Goal: Register for event/course

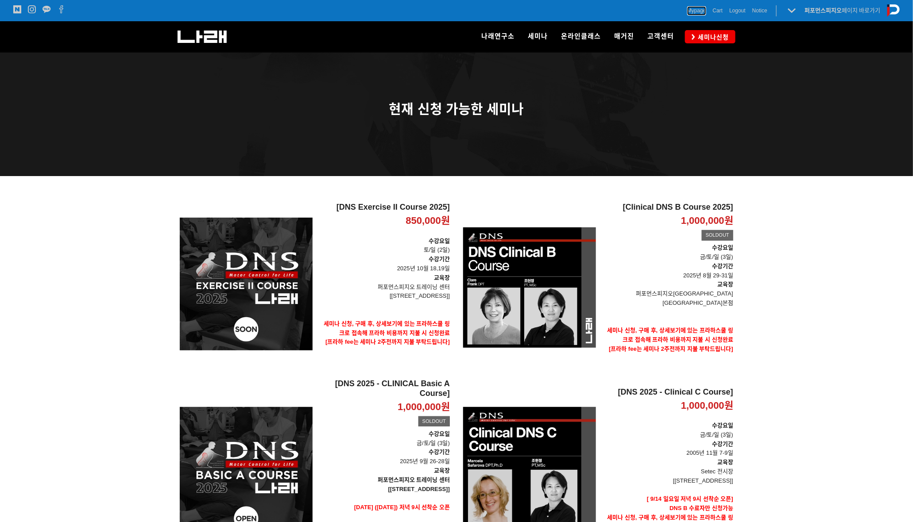
click at [694, 10] on span "Mypage" at bounding box center [696, 10] width 19 height 9
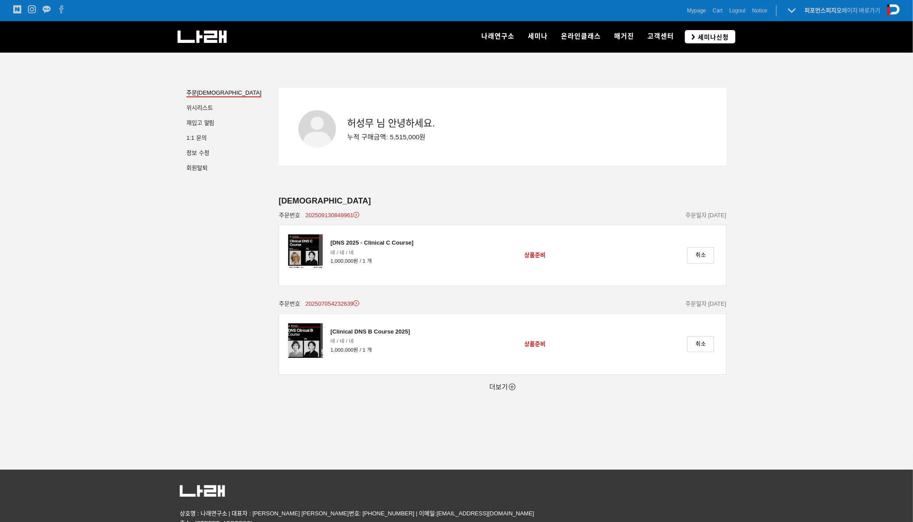
click at [704, 35] on span "세미나신청" at bounding box center [712, 37] width 34 height 9
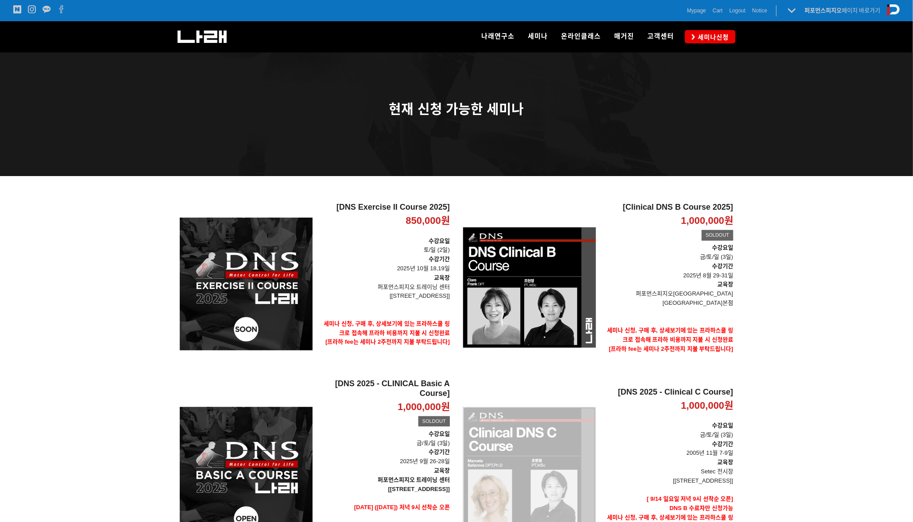
click at [580, 464] on div "[DNS 2025 - Clinical C Course] 1,000,000원 TIME SALE" at bounding box center [529, 473] width 133 height 189
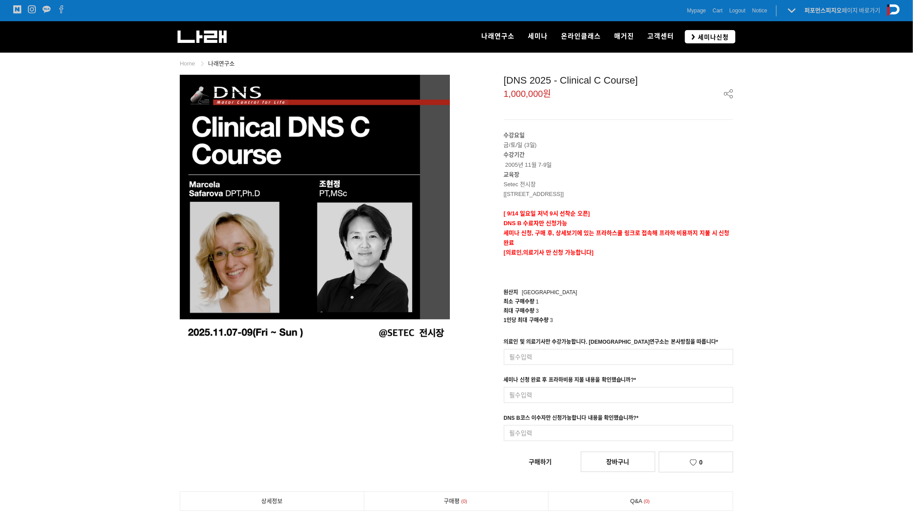
click at [692, 39] on icon at bounding box center [694, 37] width 4 height 6
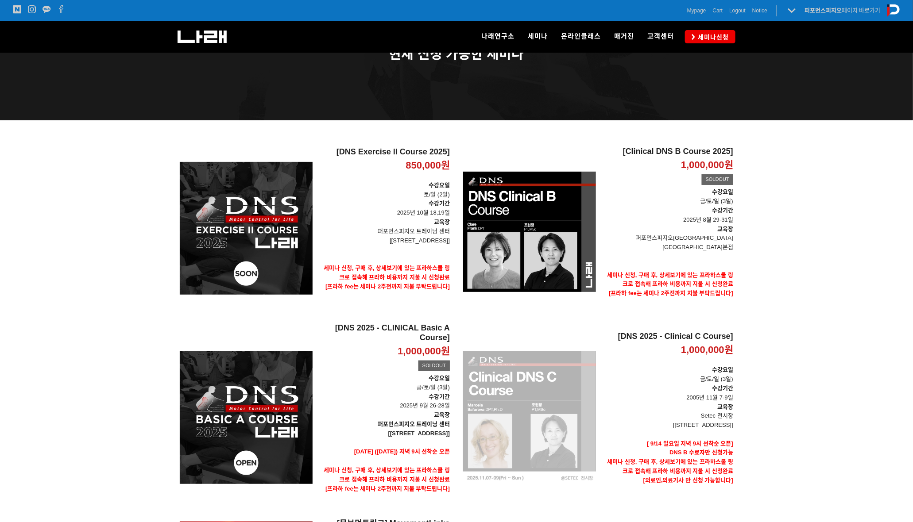
scroll to position [55, 0]
click at [562, 401] on div "[DNS 2025 - Clinical C Course] 1,000,000원 TIME SALE" at bounding box center [529, 418] width 133 height 189
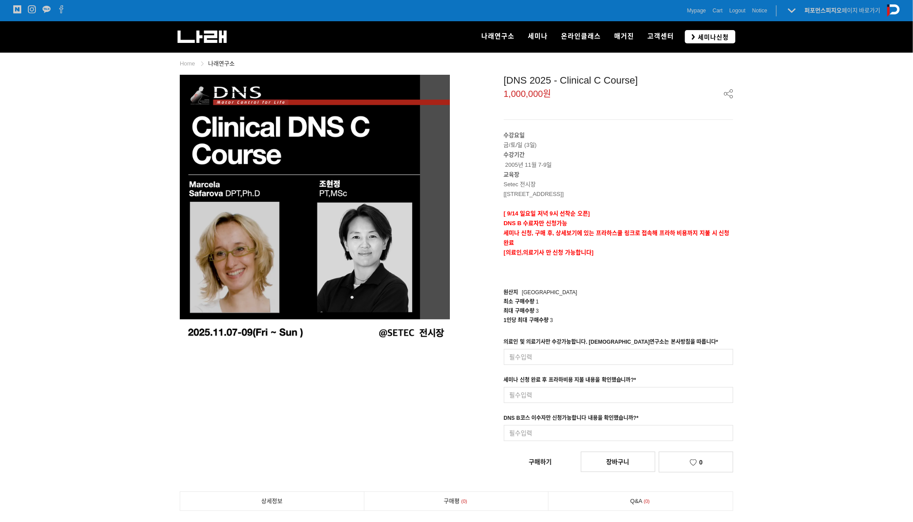
click at [699, 33] on span "세미나신청" at bounding box center [712, 37] width 34 height 9
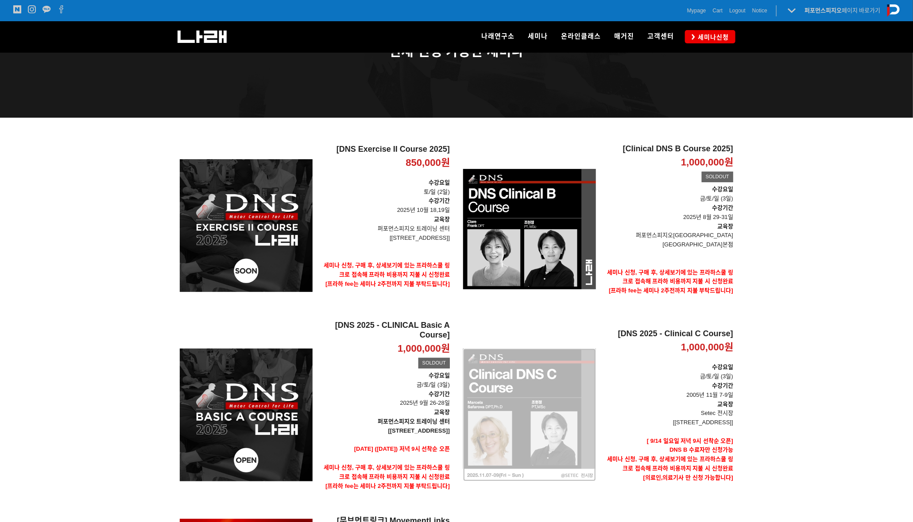
click at [568, 388] on div "[DNS 2025 - Clinical C Course] 1,000,000원 TIME SALE" at bounding box center [529, 415] width 133 height 189
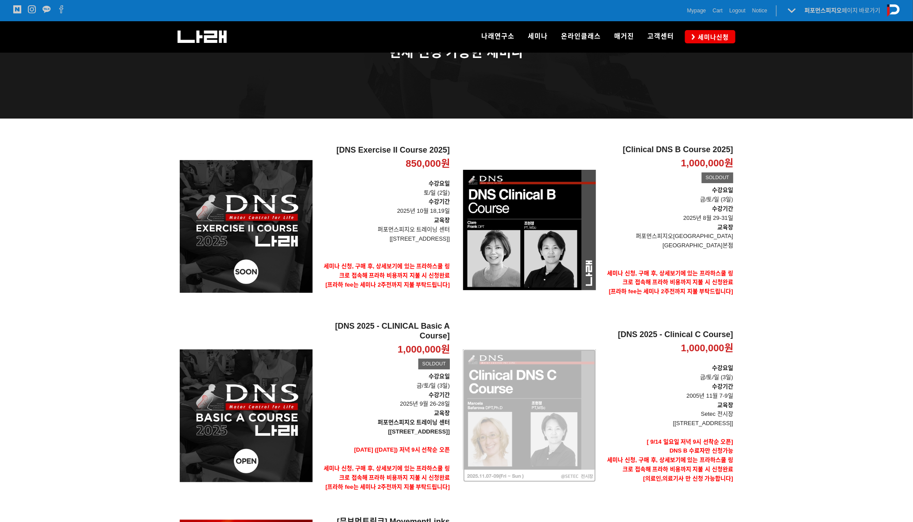
scroll to position [57, 0]
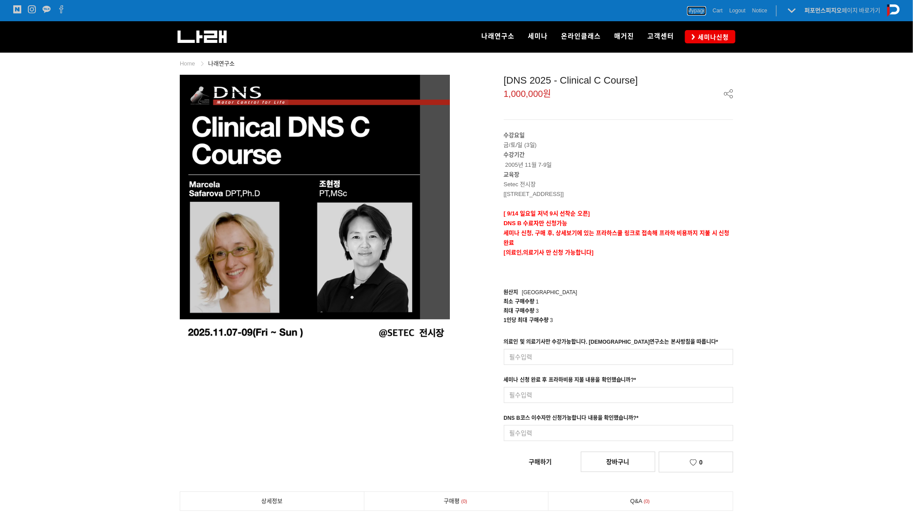
click at [700, 13] on span "Mypage" at bounding box center [696, 10] width 19 height 9
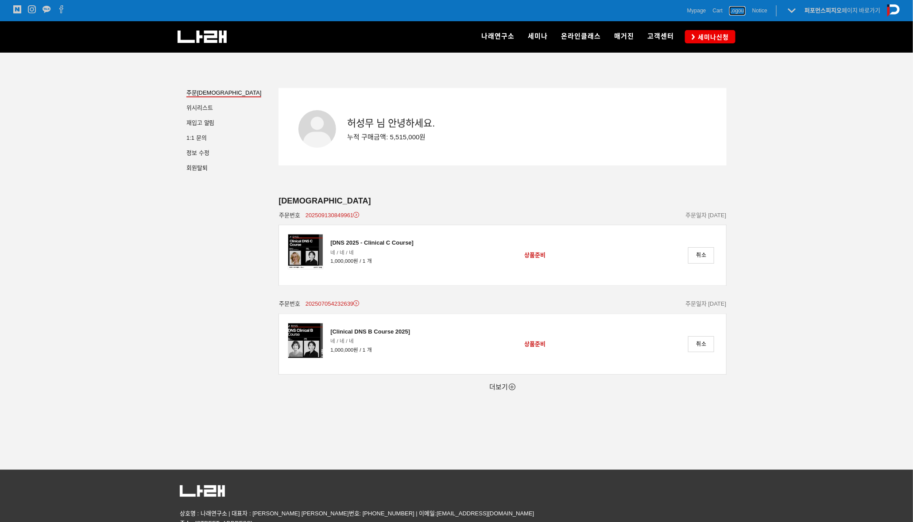
click at [739, 12] on span "Logout" at bounding box center [737, 10] width 16 height 9
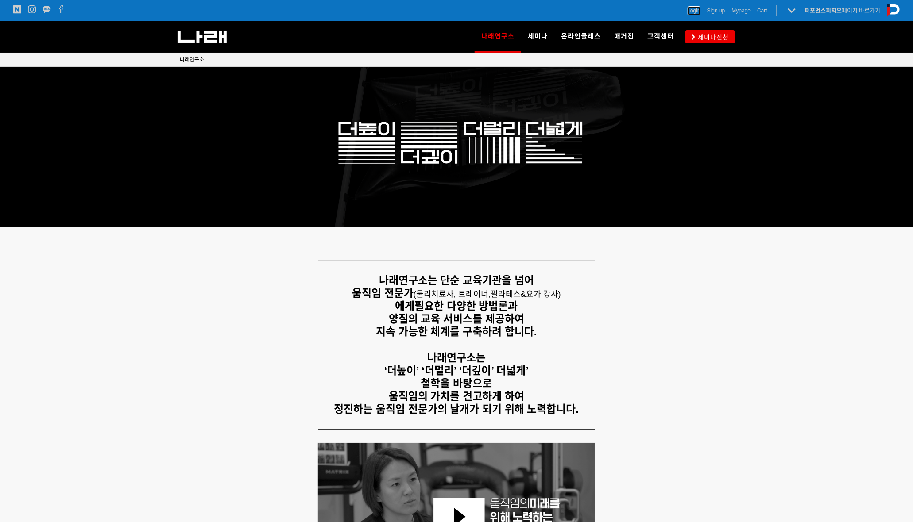
click at [693, 12] on span "Login" at bounding box center [694, 10] width 13 height 9
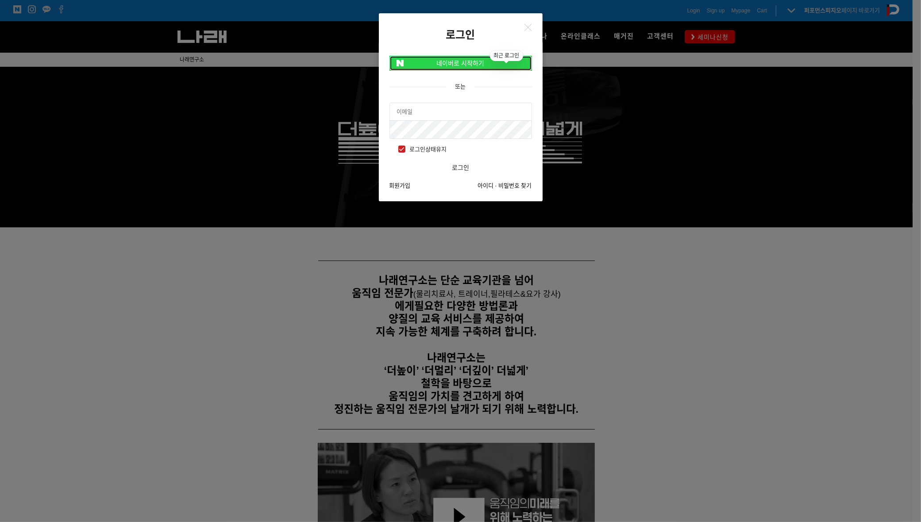
click at [463, 62] on link "네이버로 시작하기" at bounding box center [461, 63] width 143 height 15
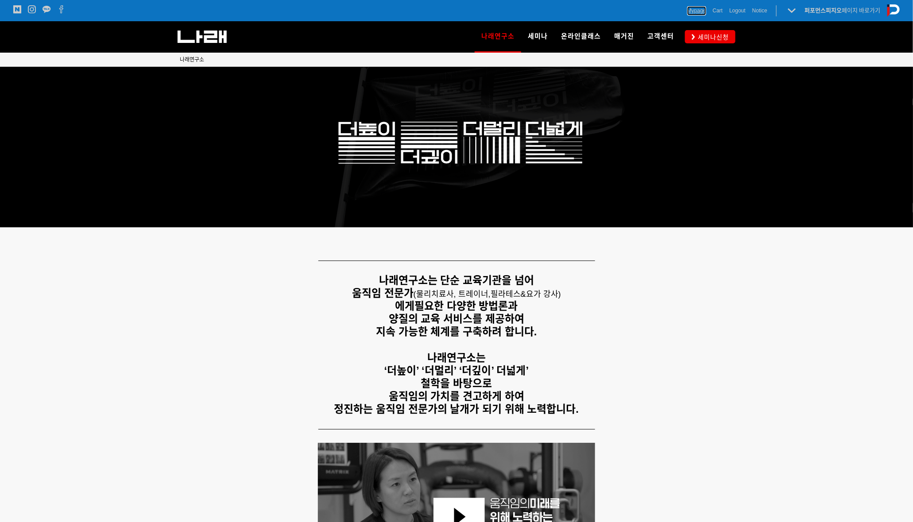
click at [698, 10] on span "Mypage" at bounding box center [696, 10] width 19 height 9
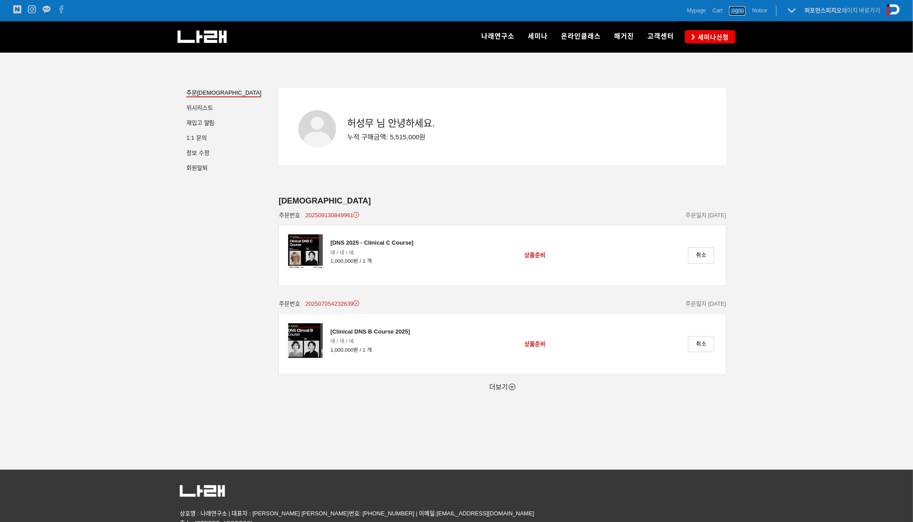
click at [739, 10] on span "Logout" at bounding box center [737, 10] width 16 height 9
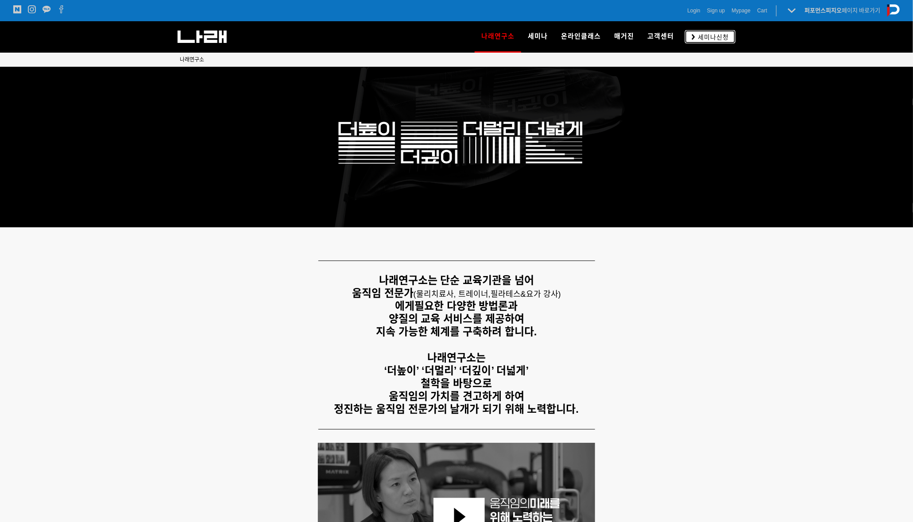
click at [717, 38] on span "세미나신청" at bounding box center [712, 37] width 34 height 9
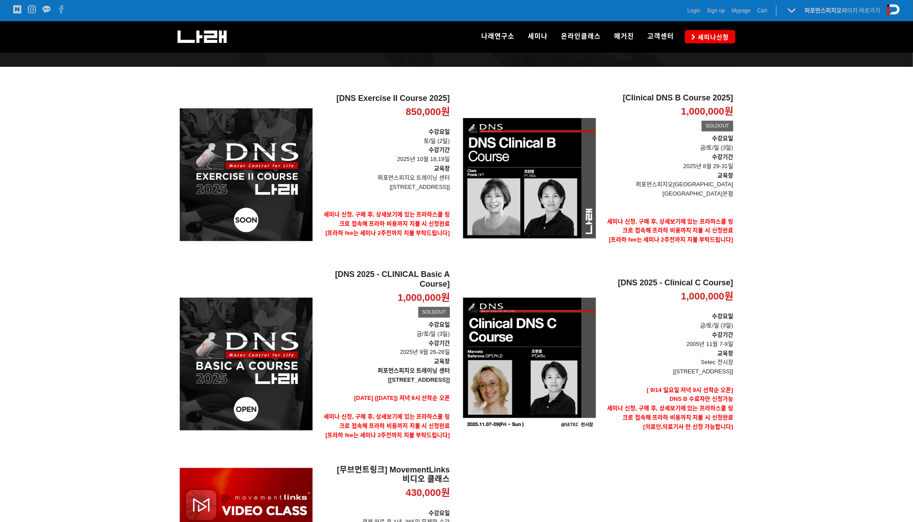
scroll to position [110, 0]
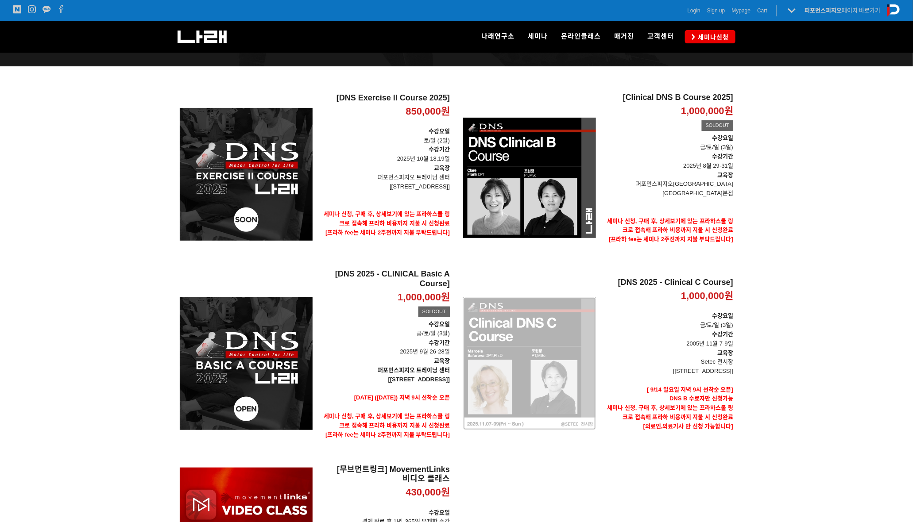
click at [547, 331] on div "[DNS 2025 - Clinical C Course] 1,000,000원 TIME SALE" at bounding box center [529, 364] width 133 height 189
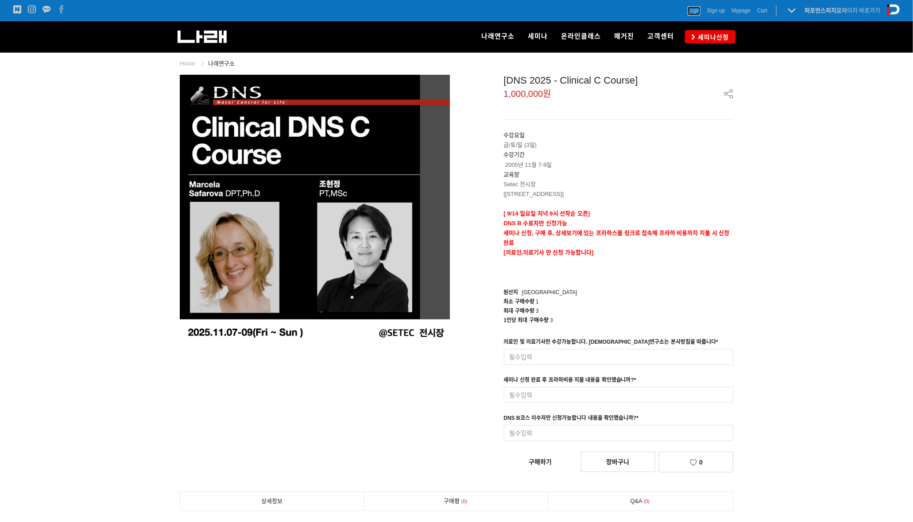
click at [693, 10] on span "Login" at bounding box center [694, 10] width 13 height 9
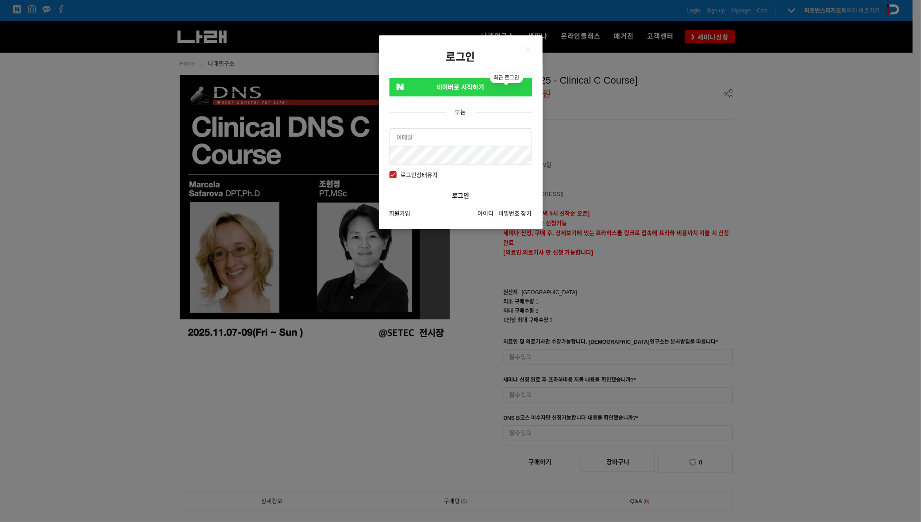
click at [460, 85] on link "네이버로 시작하기" at bounding box center [461, 87] width 143 height 19
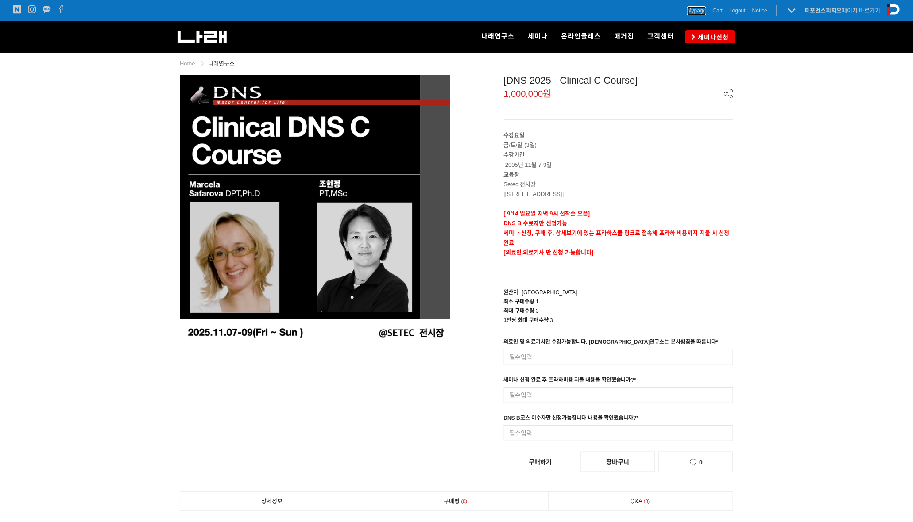
click at [698, 15] on span "Mypage" at bounding box center [696, 10] width 19 height 9
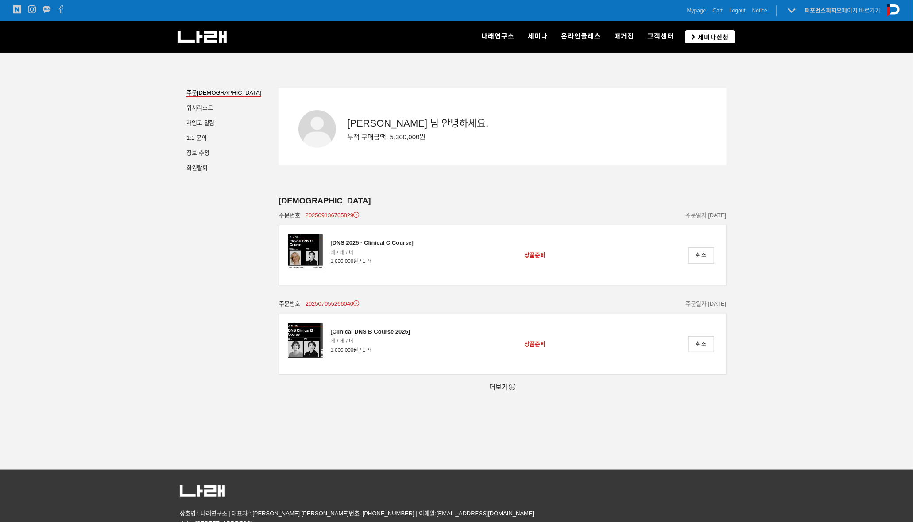
click at [709, 34] on span "세미나신청" at bounding box center [712, 37] width 34 height 9
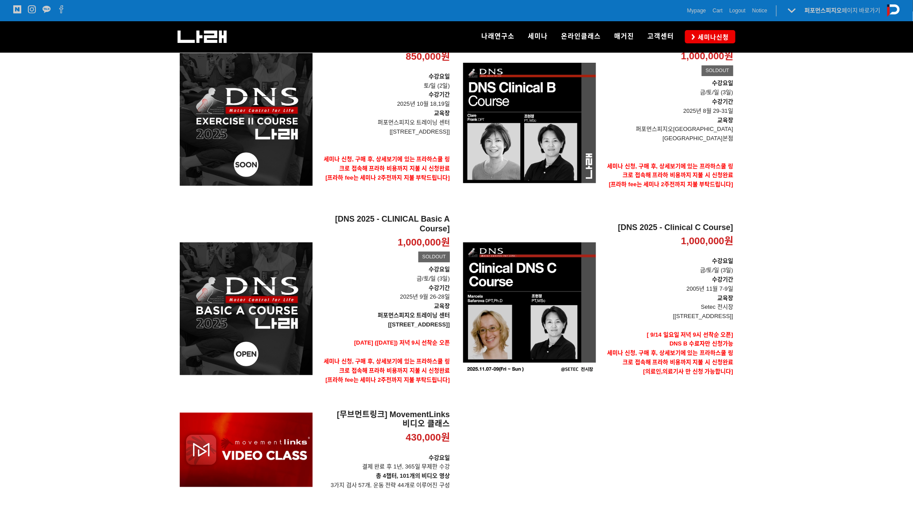
scroll to position [165, 0]
